Goal: Navigation & Orientation: Find specific page/section

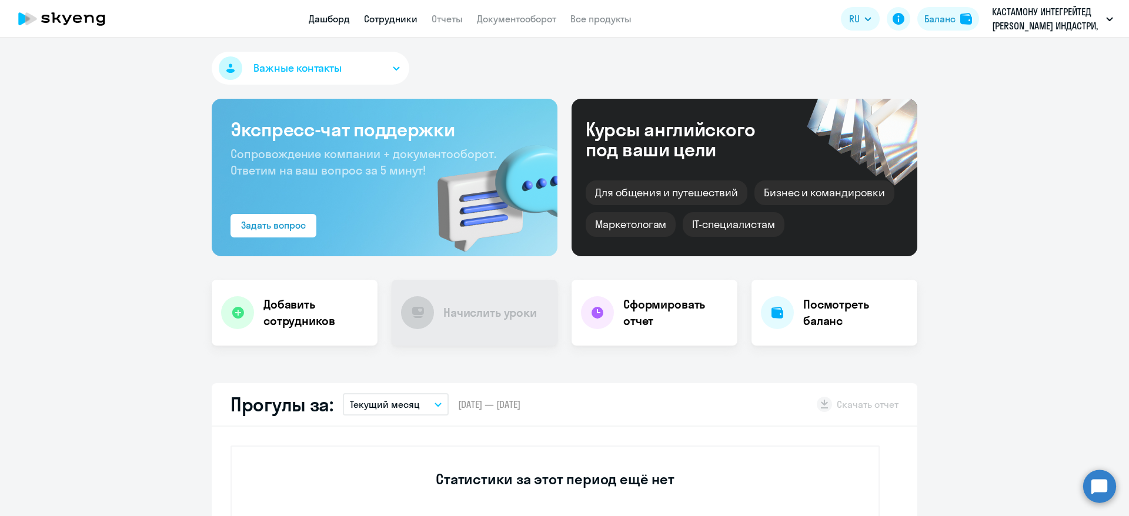
click at [388, 13] on link "Сотрудники" at bounding box center [391, 19] width 54 height 12
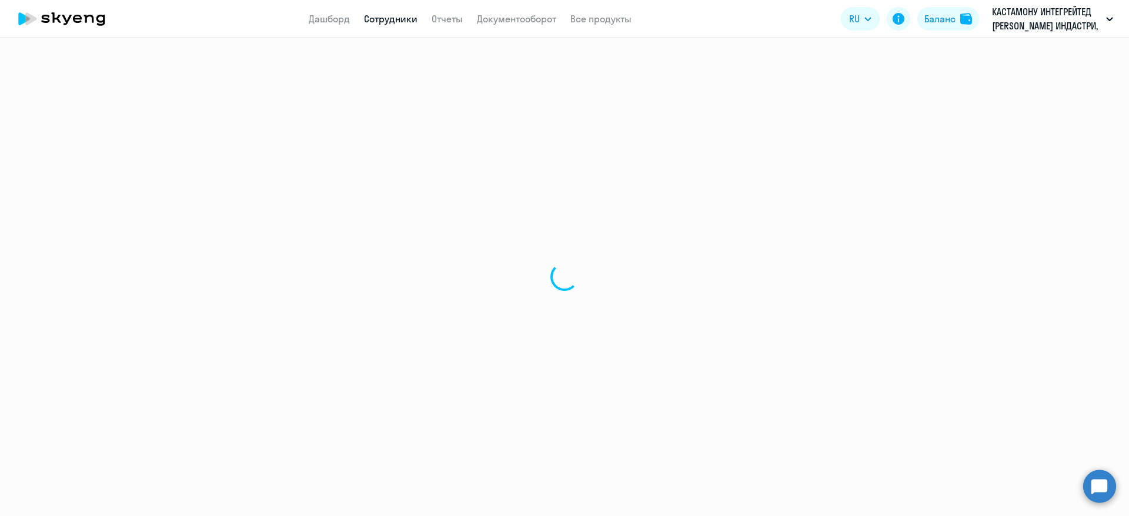
select select "30"
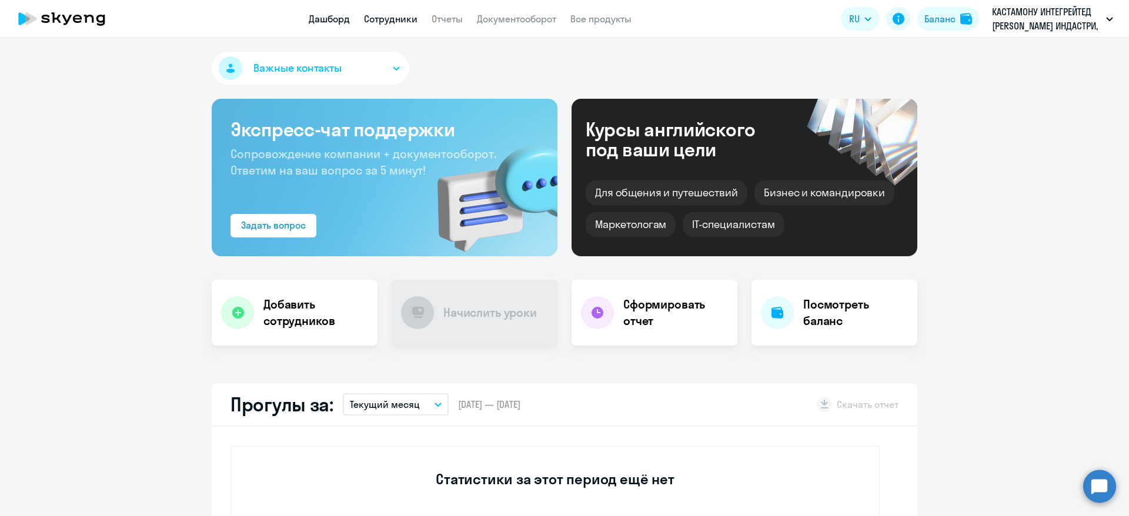
click at [409, 23] on link "Сотрудники" at bounding box center [391, 19] width 54 height 12
select select "30"
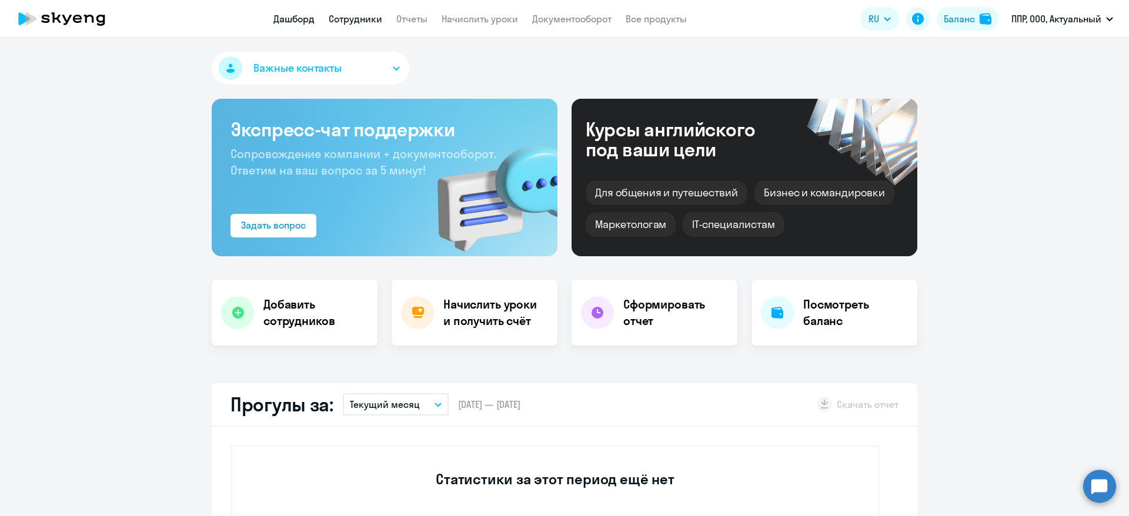
click at [361, 13] on link "Сотрудники" at bounding box center [356, 19] width 54 height 12
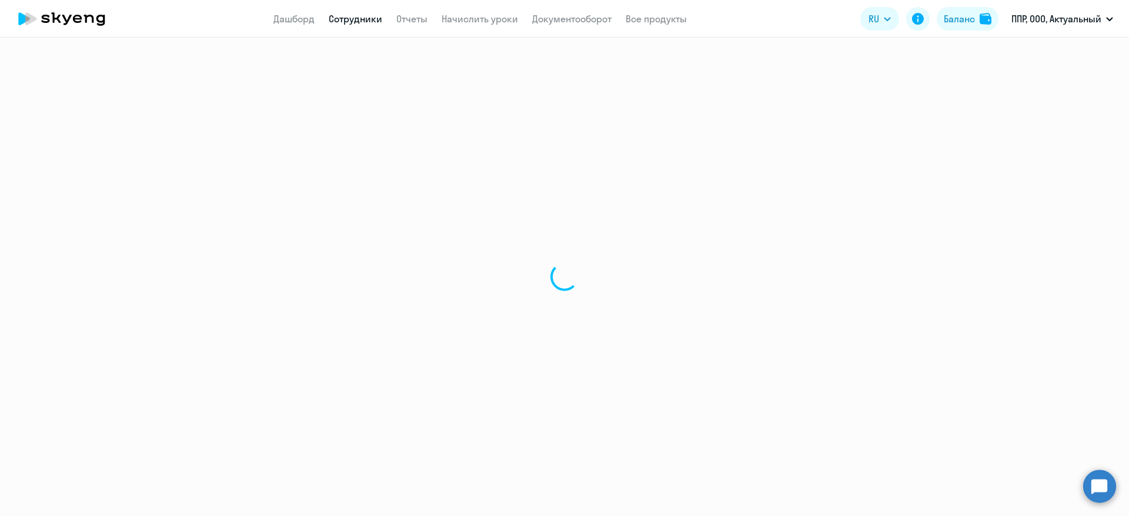
select select "30"
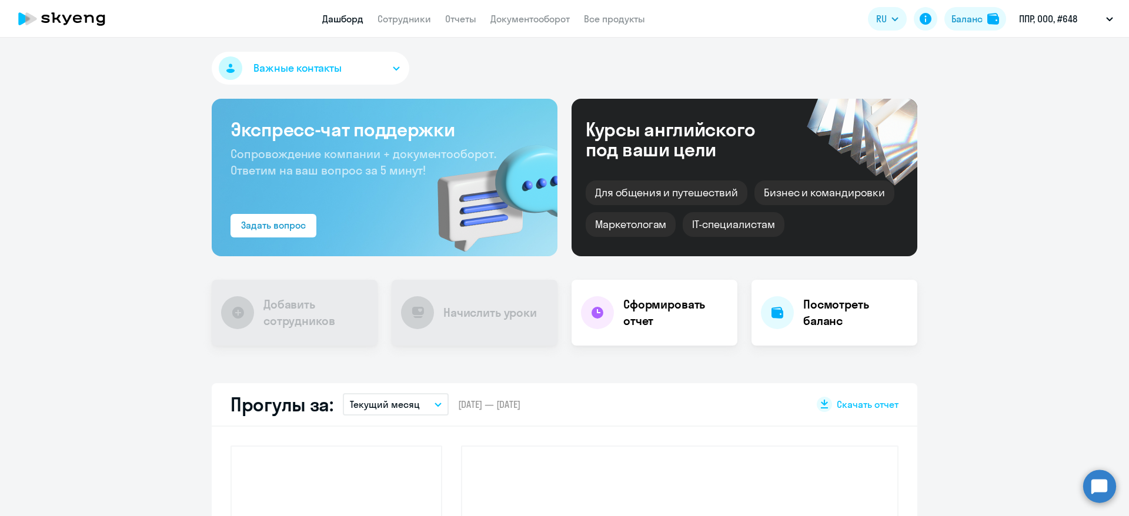
click at [389, 28] on app-header "Дашборд Сотрудники Отчеты Документооборот Все продукты Дашборд Сотрудники Отчет…" at bounding box center [564, 19] width 1129 height 38
click at [411, 21] on link "Сотрудники" at bounding box center [405, 19] width 54 height 12
select select "30"
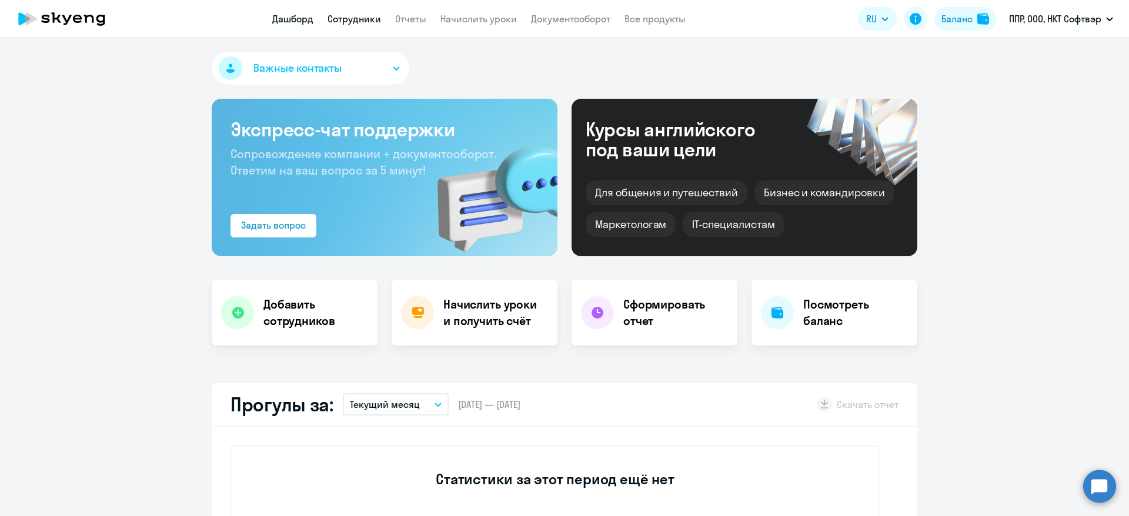
click at [349, 19] on link "Сотрудники" at bounding box center [355, 19] width 54 height 12
select select "30"
